Goal: Task Accomplishment & Management: Use online tool/utility

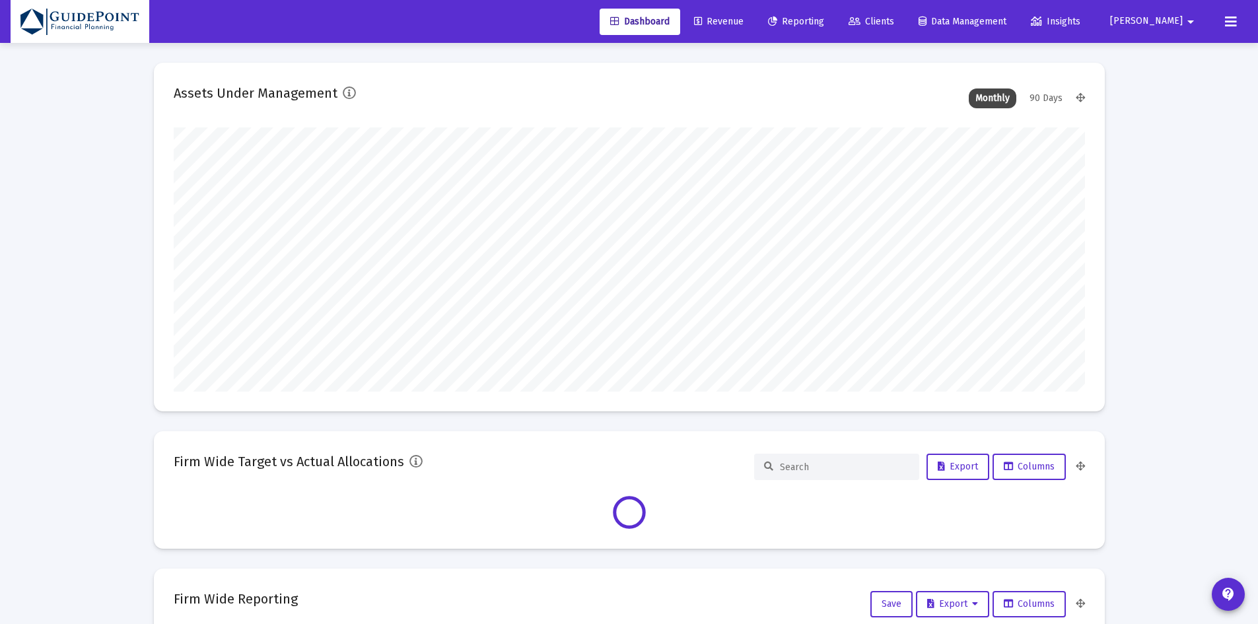
scroll to position [264, 911]
type input "[DATE]"
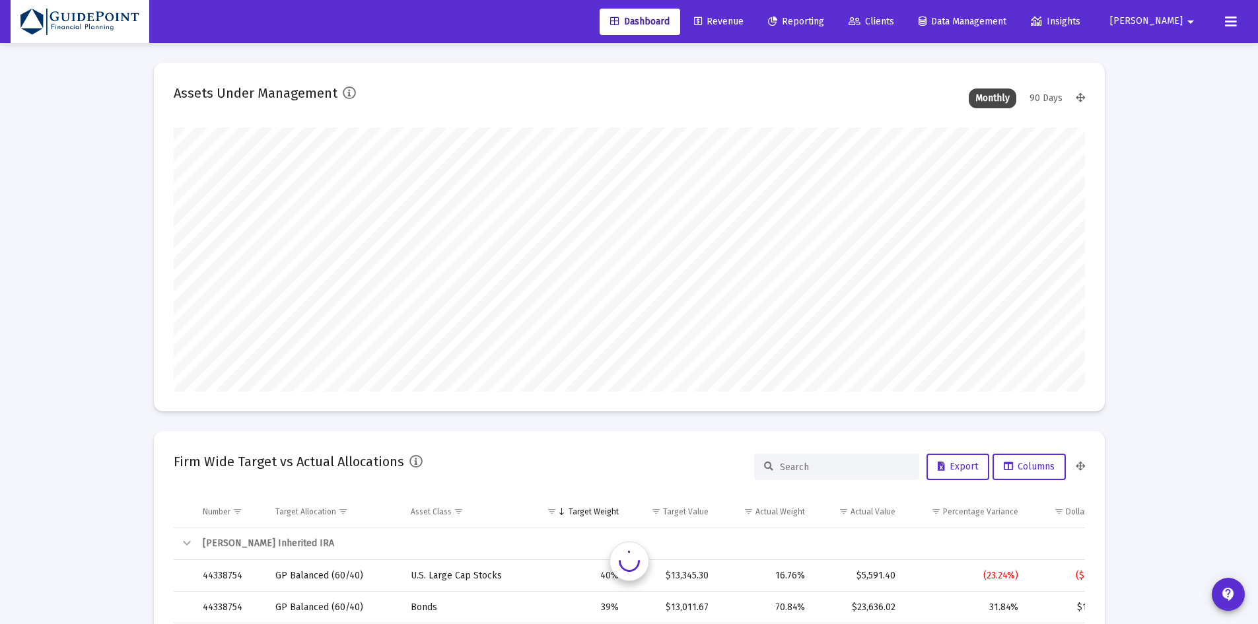
scroll to position [264, 426]
type input "[PERSON_NAME][EMAIL_ADDRESS][DOMAIN_NAME]"
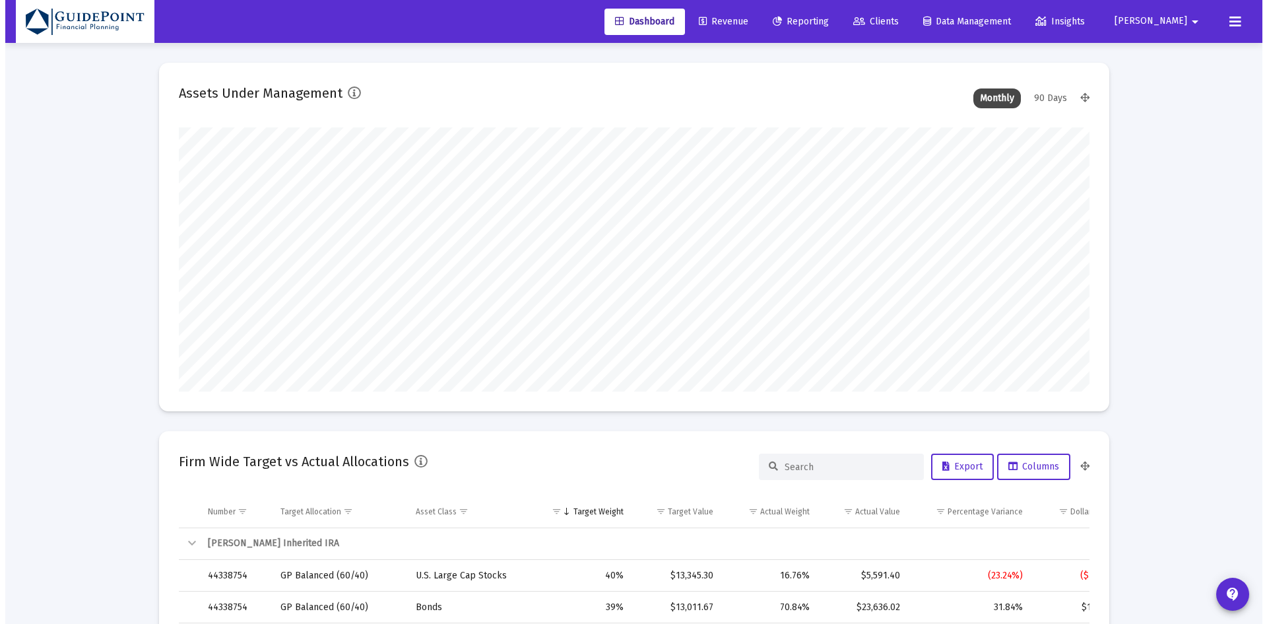
scroll to position [264, 490]
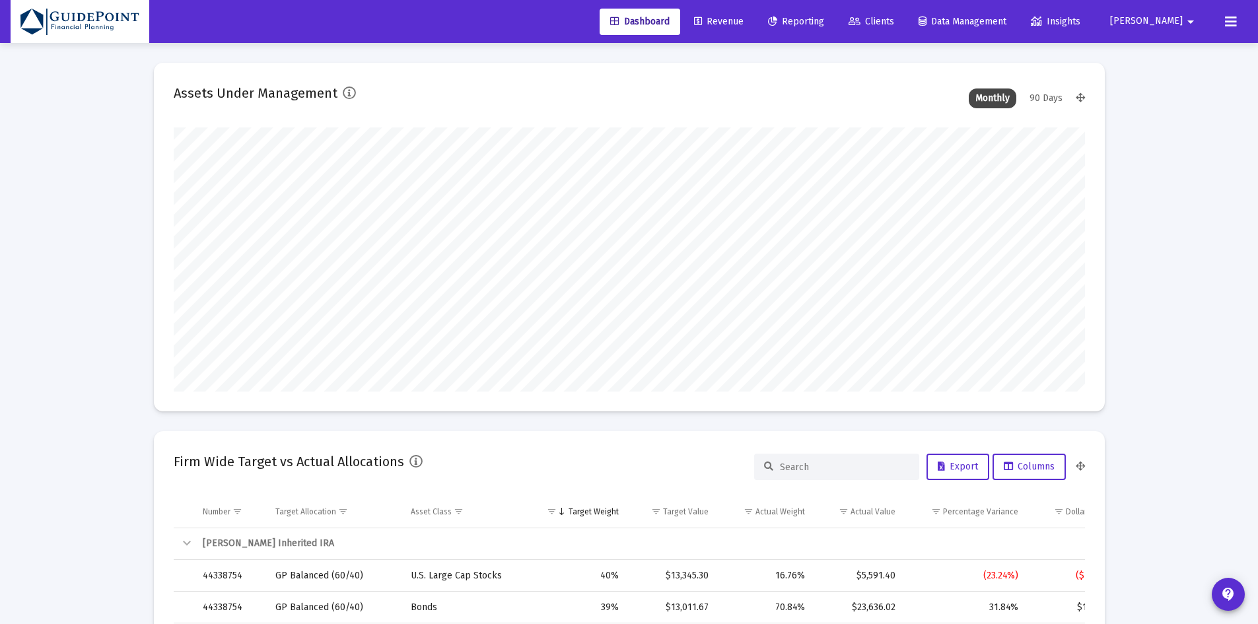
click at [894, 17] on span "Clients" at bounding box center [871, 21] width 46 height 11
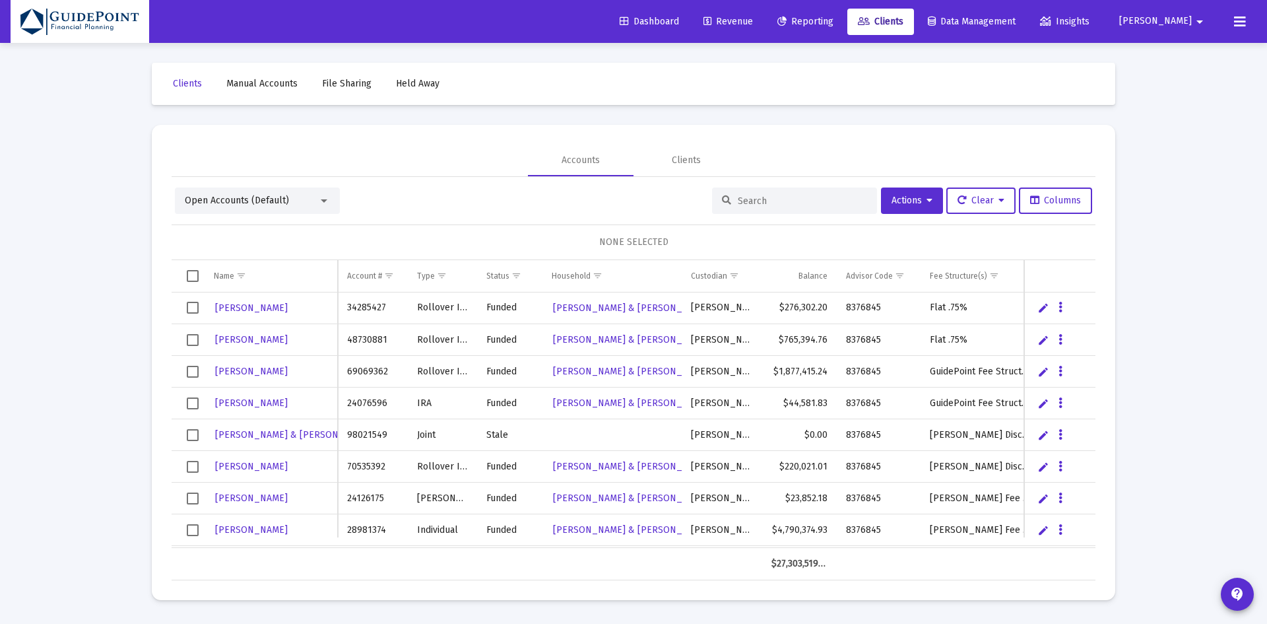
click at [272, 194] on div "Open Accounts (Default)" at bounding box center [251, 200] width 133 height 13
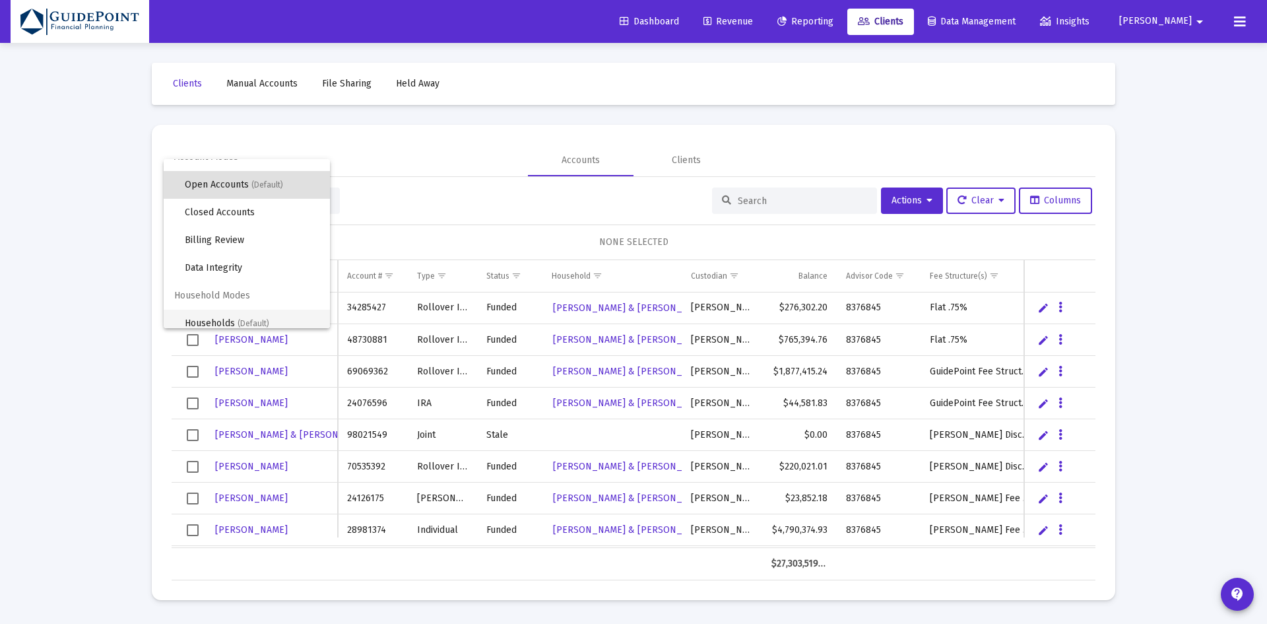
scroll to position [25, 0]
click at [198, 312] on span "Households (Default)" at bounding box center [252, 314] width 135 height 28
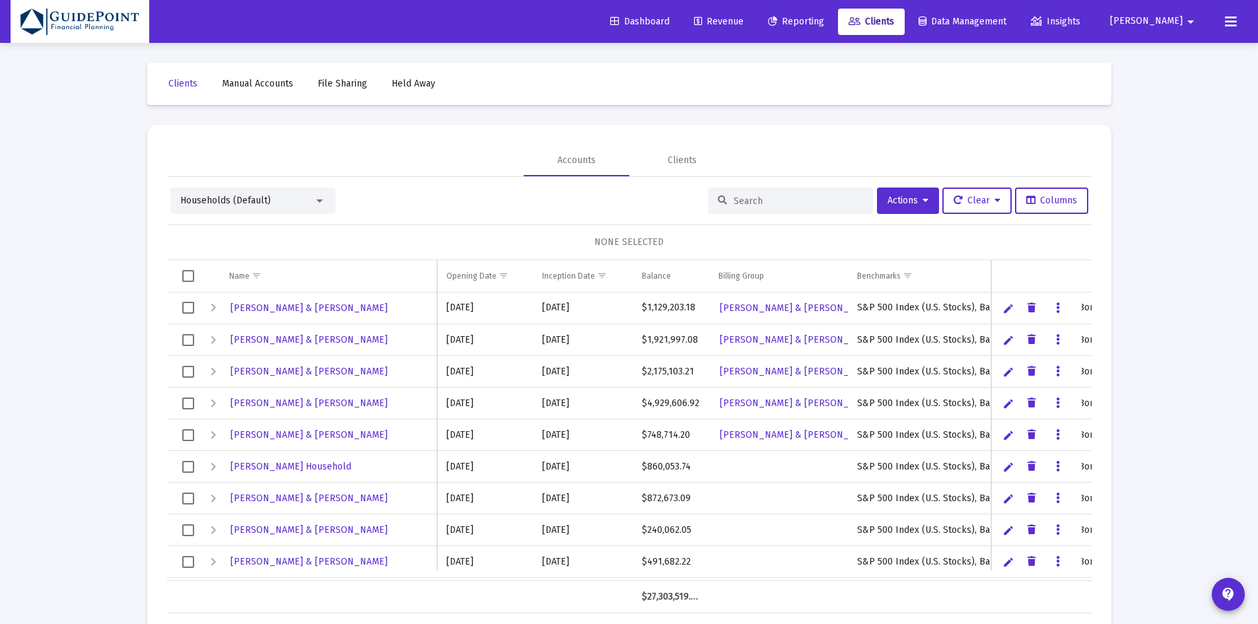
click at [792, 200] on input at bounding box center [797, 200] width 129 height 11
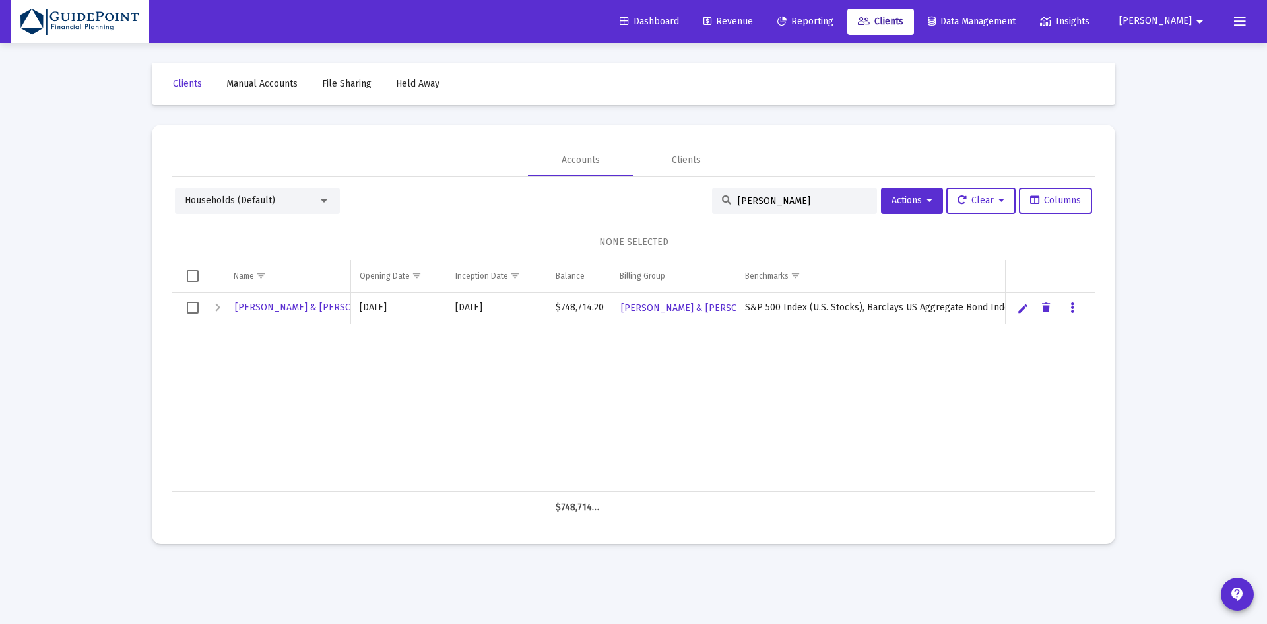
click at [252, 197] on span "Households (Default)" at bounding box center [230, 200] width 90 height 11
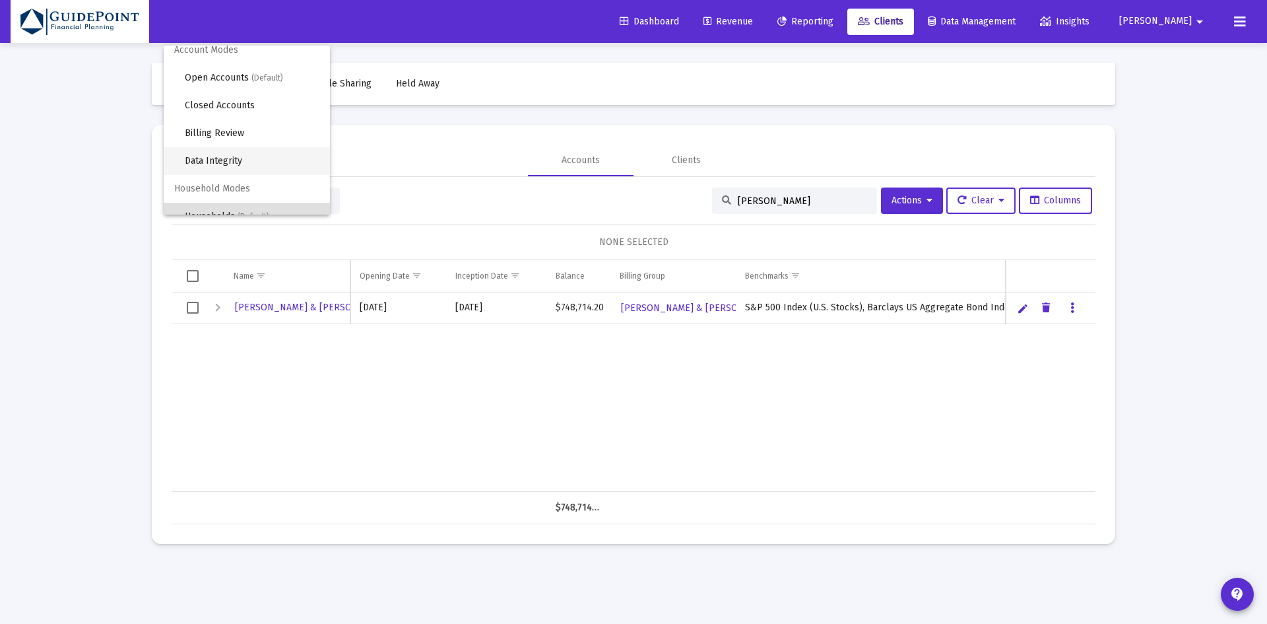
scroll to position [0, 0]
click at [238, 88] on span "Open Accounts (Default)" at bounding box center [252, 87] width 135 height 28
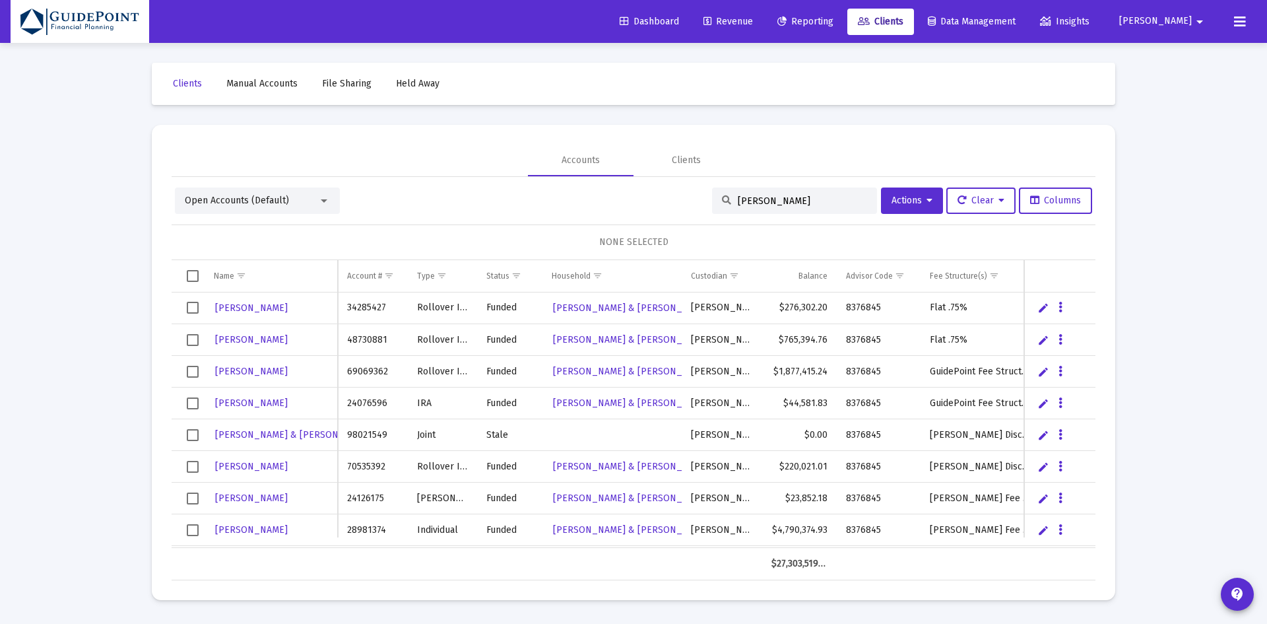
click at [761, 189] on div "[PERSON_NAME]" at bounding box center [794, 200] width 165 height 26
click at [765, 201] on input "[PERSON_NAME]" at bounding box center [802, 200] width 129 height 11
drag, startPoint x: 771, startPoint y: 203, endPoint x: 782, endPoint y: 203, distance: 10.6
click at [772, 205] on input "[PERSON_NAME]" at bounding box center [802, 200] width 129 height 11
click at [785, 199] on input "[PERSON_NAME]" at bounding box center [802, 200] width 129 height 11
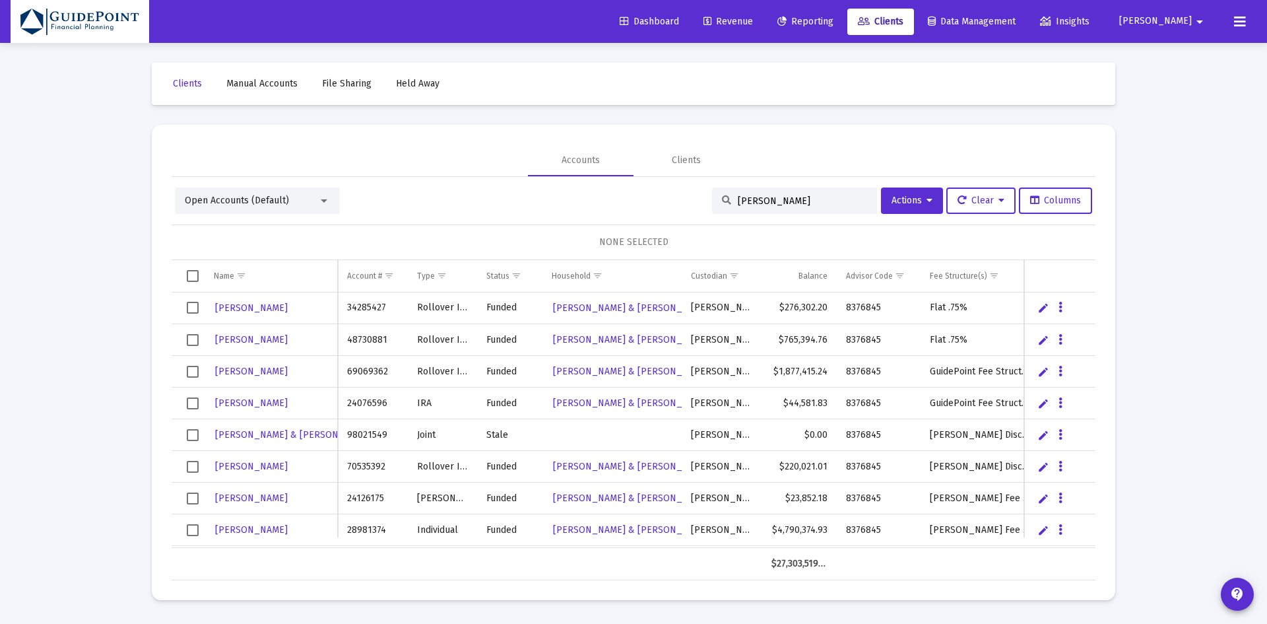
click at [729, 198] on div "[PERSON_NAME]" at bounding box center [794, 200] width 165 height 26
click at [738, 198] on input "[PERSON_NAME]" at bounding box center [802, 200] width 129 height 11
click at [738, 199] on input "[PERSON_NAME]" at bounding box center [802, 200] width 129 height 11
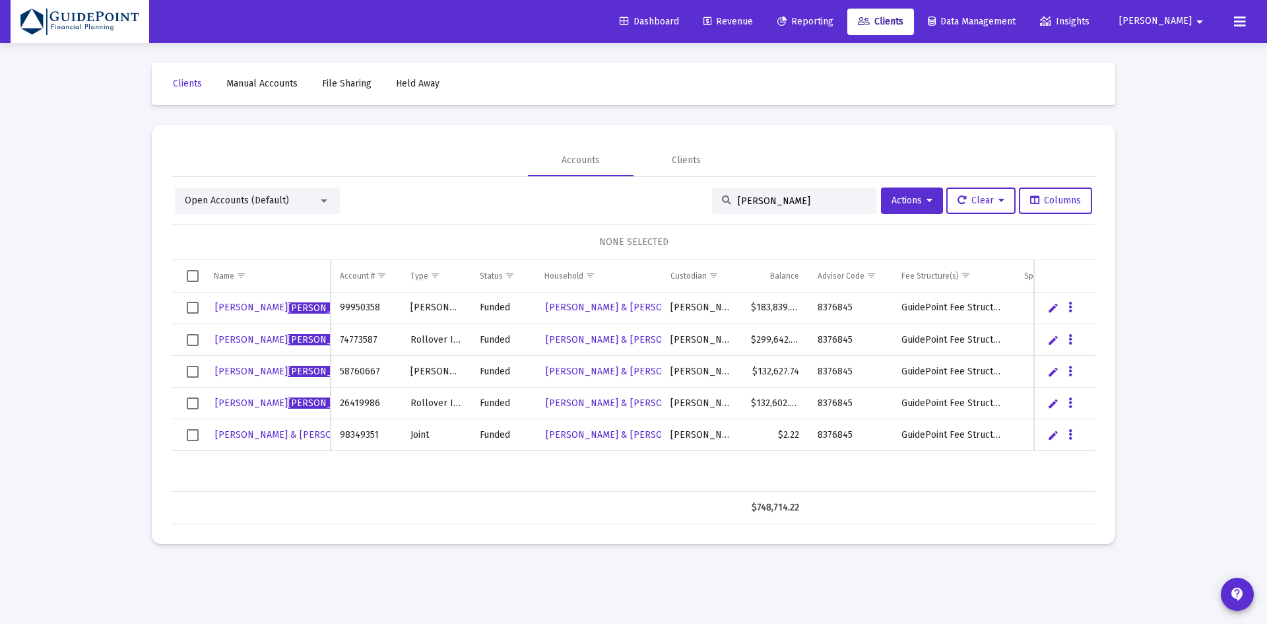
type input "[PERSON_NAME]"
click at [191, 274] on span "Select all" at bounding box center [193, 276] width 12 height 12
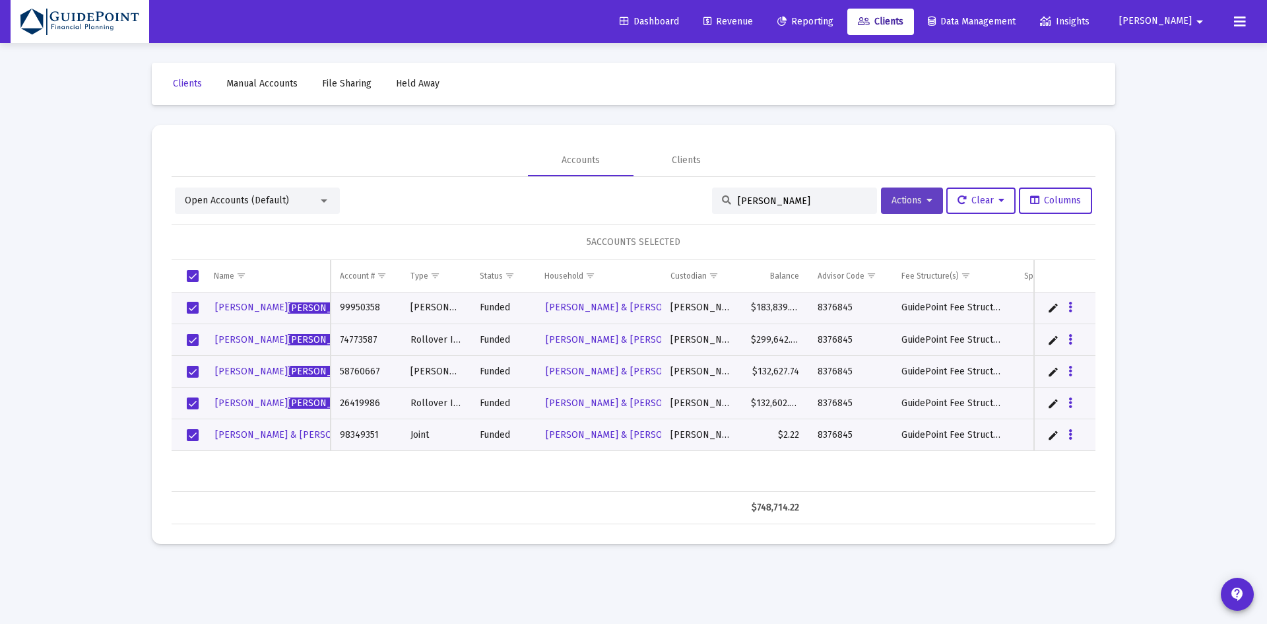
click at [892, 201] on span "Actions" at bounding box center [912, 200] width 41 height 11
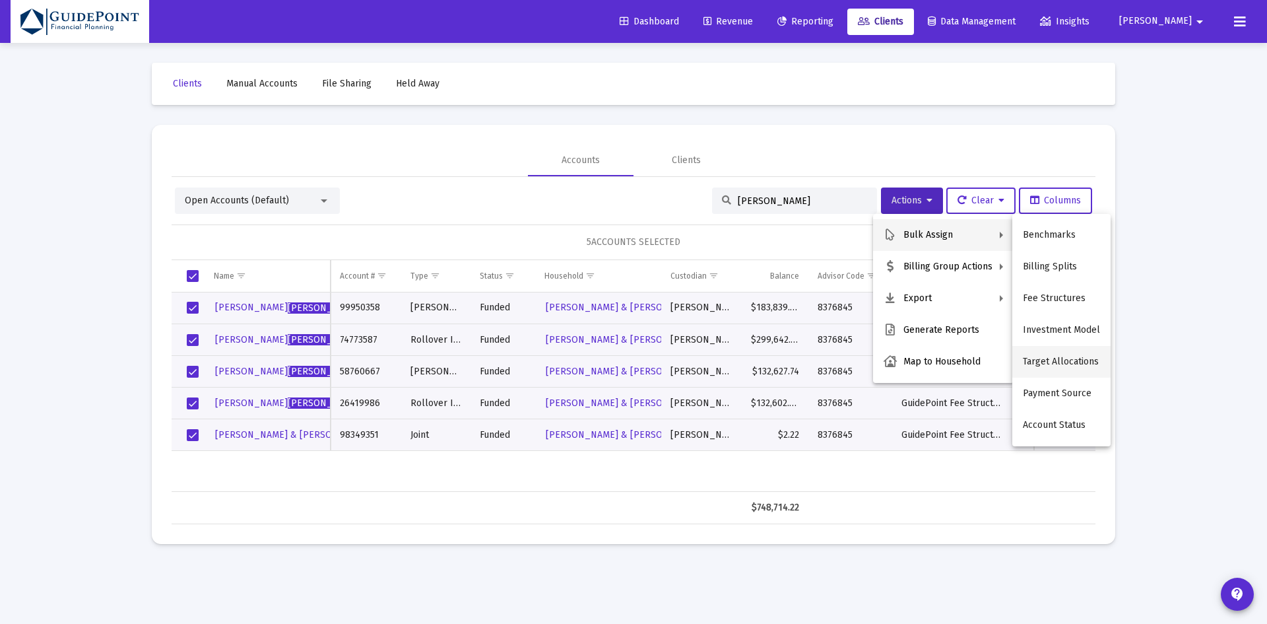
click at [1044, 362] on button "Target Allocations" at bounding box center [1062, 362] width 98 height 32
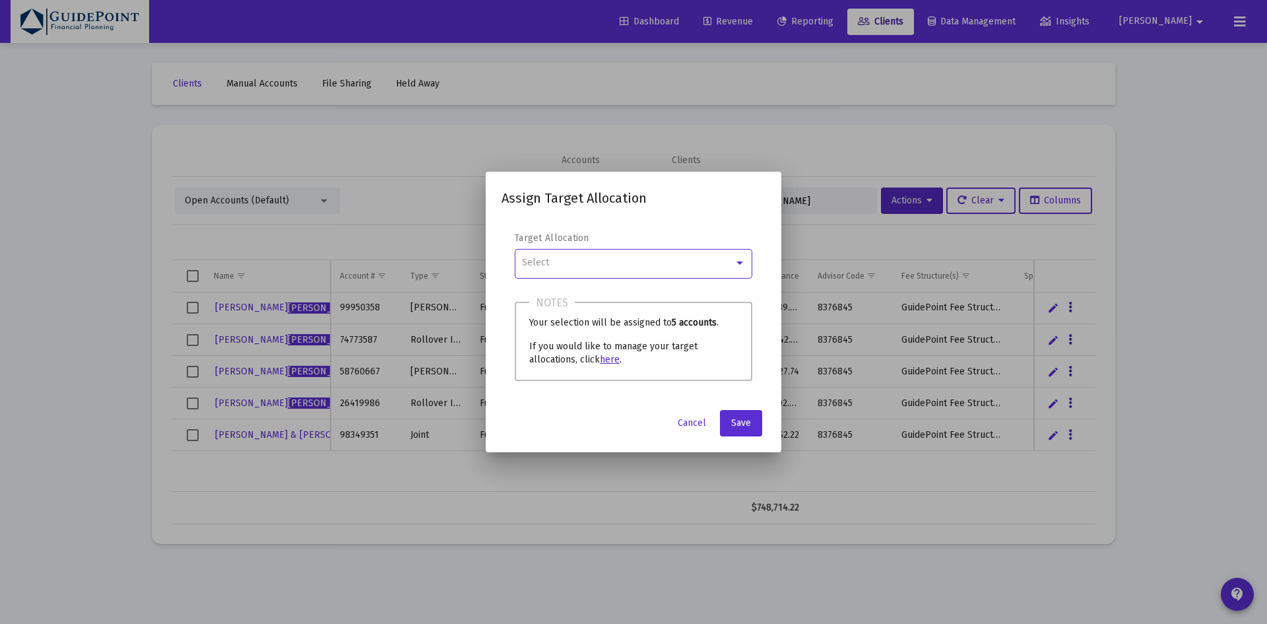
click at [663, 261] on div "Select" at bounding box center [628, 262] width 212 height 11
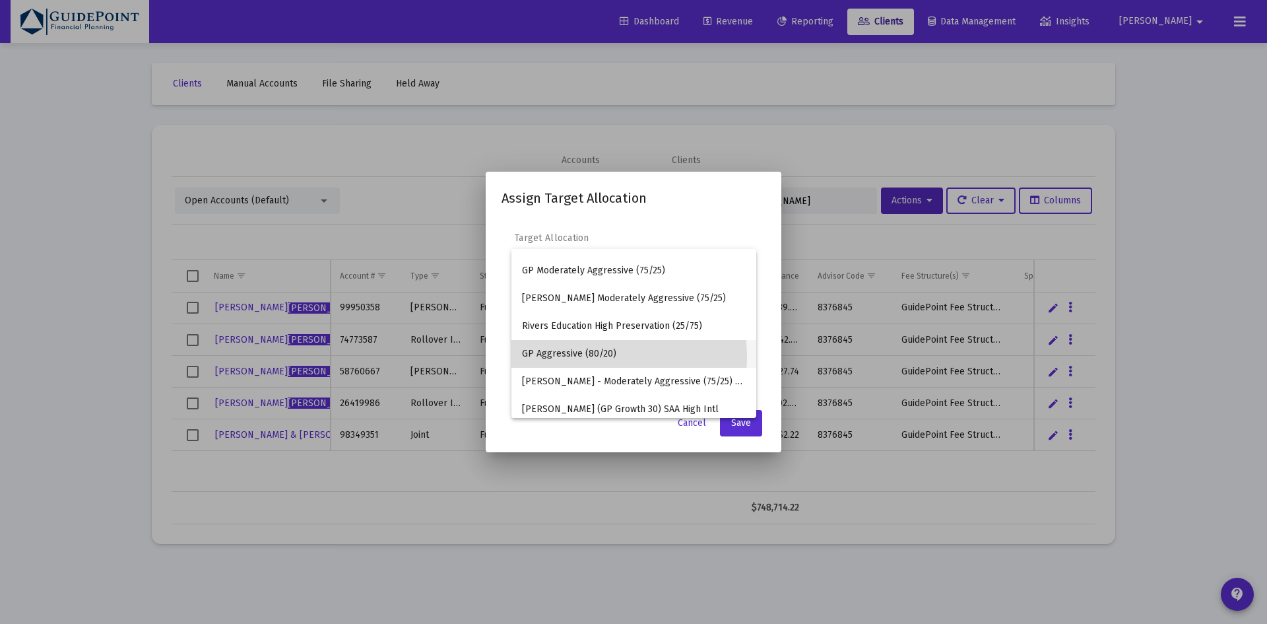
click at [590, 356] on span "GP Aggressive (80/20)" at bounding box center [634, 354] width 224 height 28
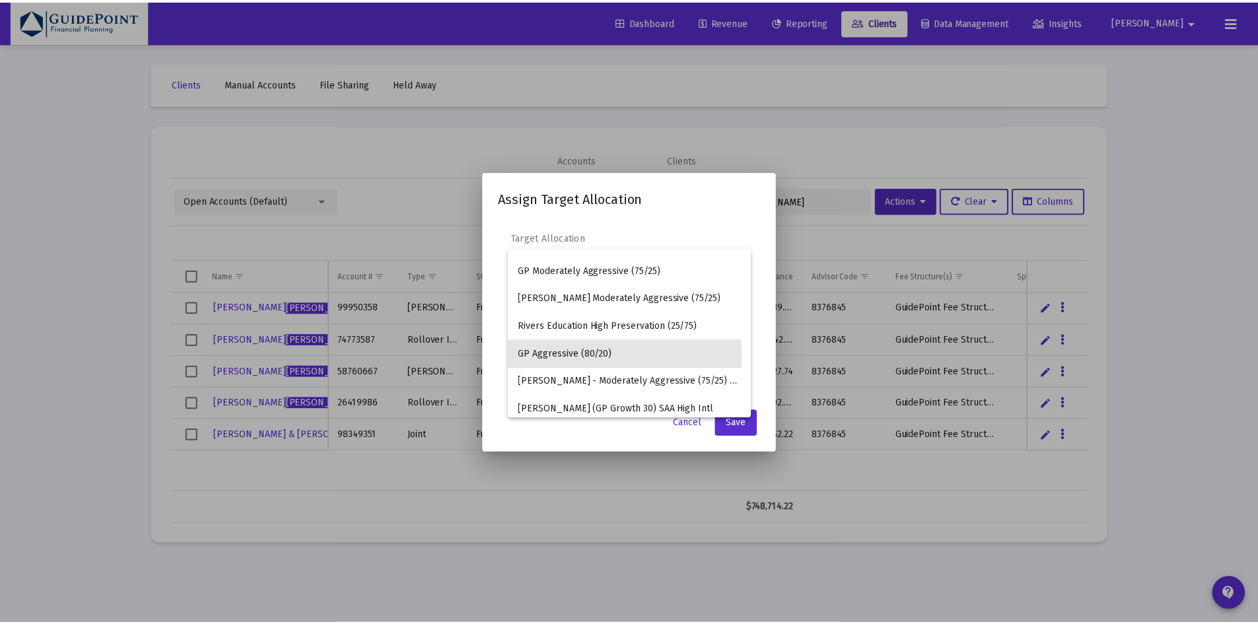
scroll to position [191, 0]
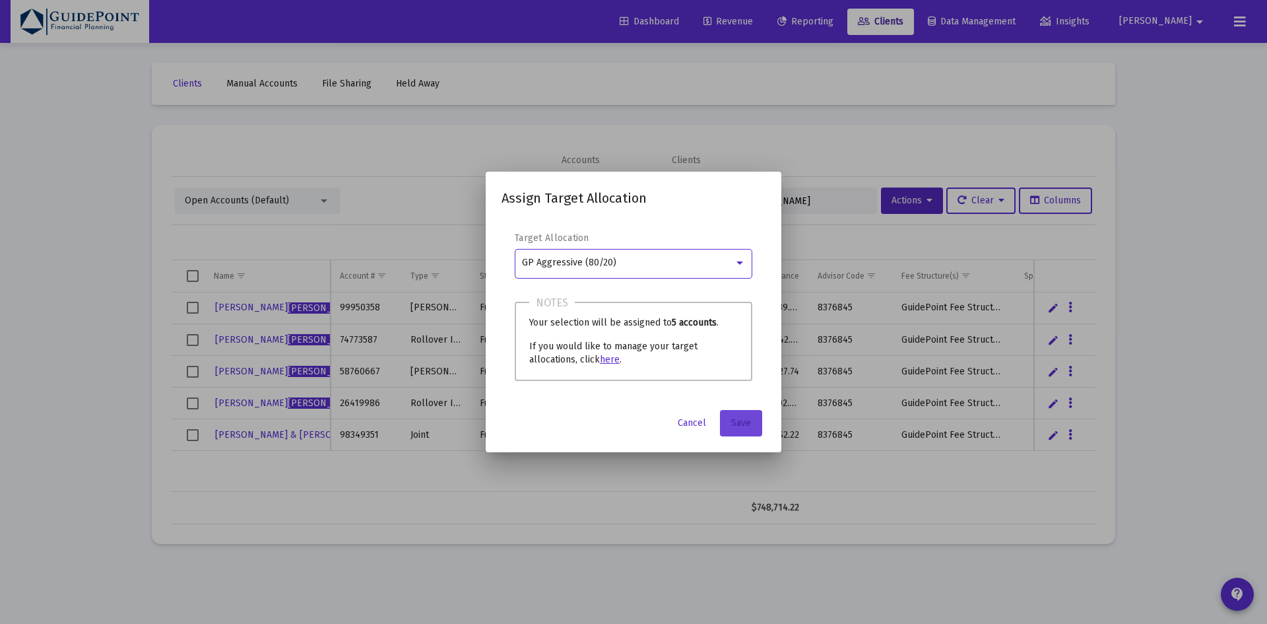
click at [747, 417] on span "Save" at bounding box center [741, 422] width 20 height 11
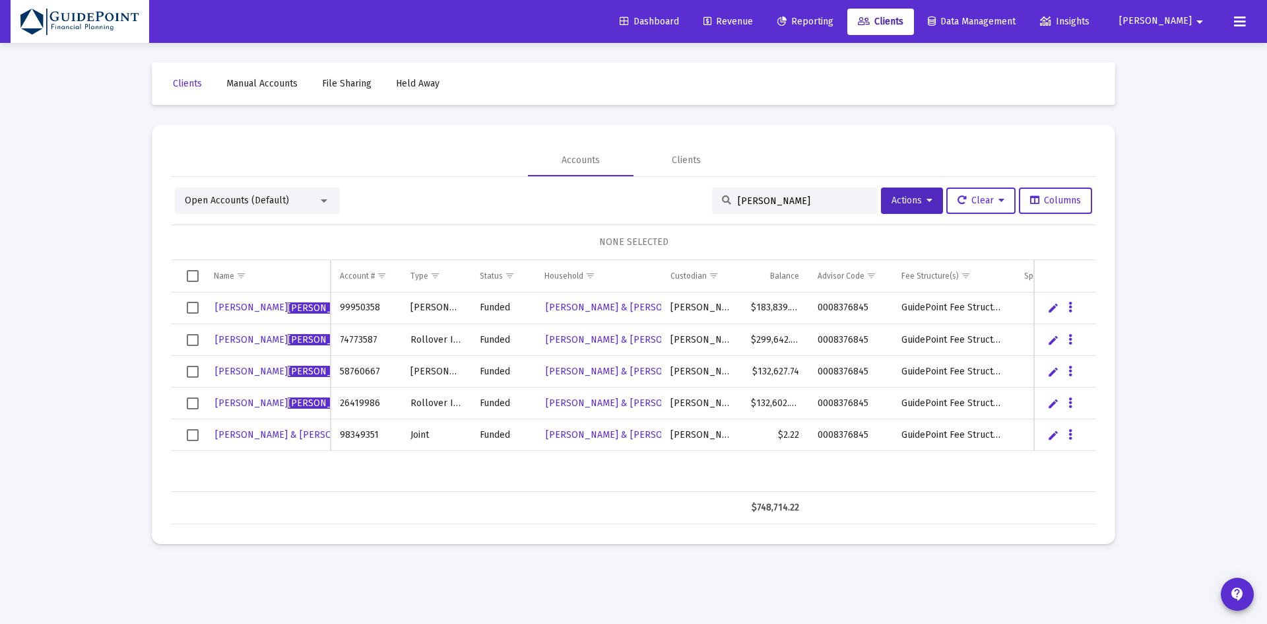
click at [679, 22] on span "Dashboard" at bounding box center [649, 21] width 59 height 11
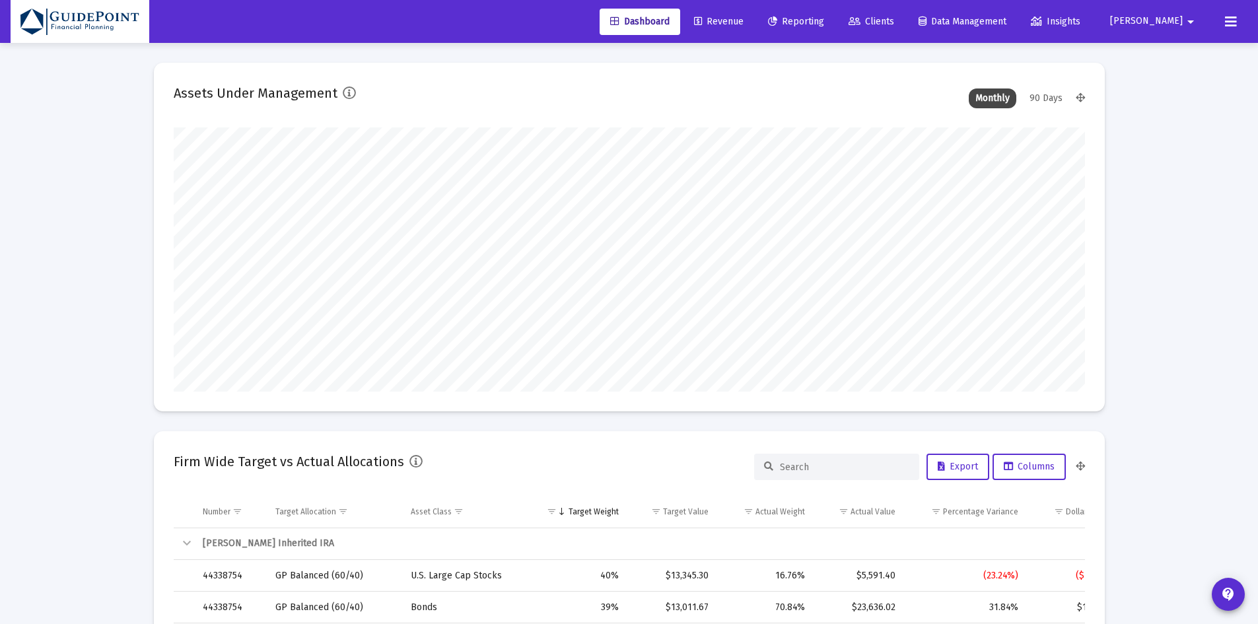
scroll to position [264, 490]
